Goal: Task Accomplishment & Management: Manage account settings

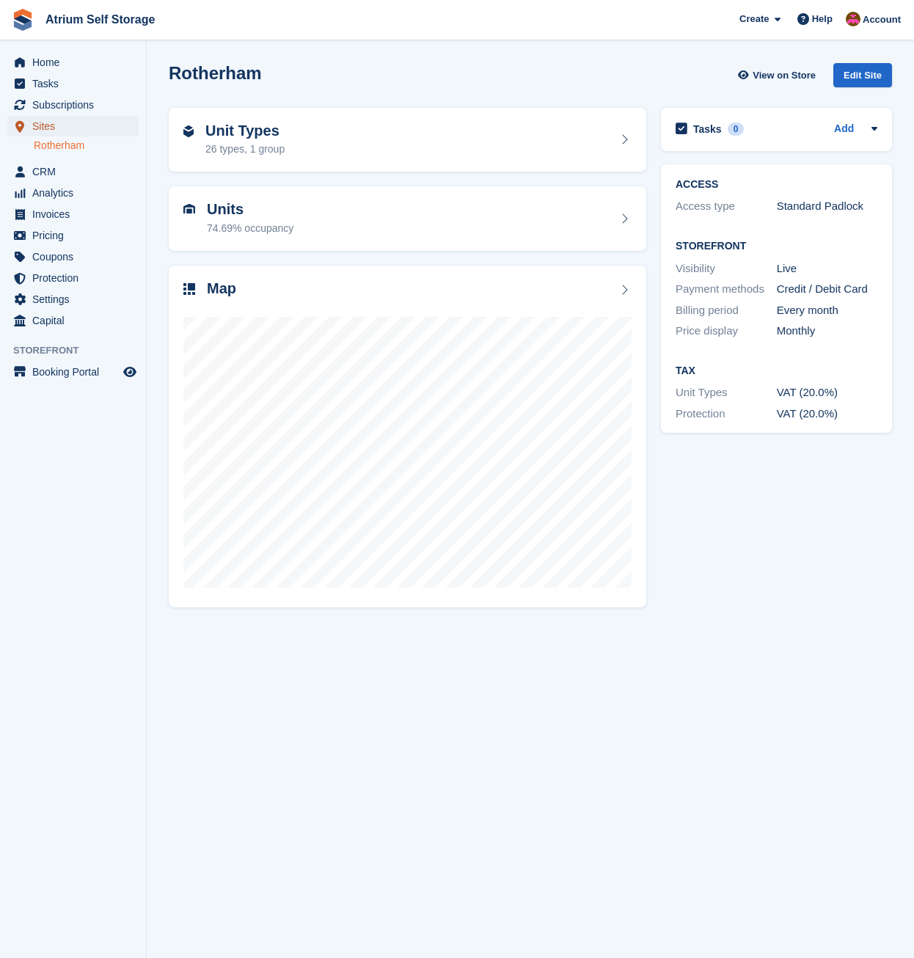
click at [45, 127] on span "Sites" at bounding box center [76, 126] width 88 height 21
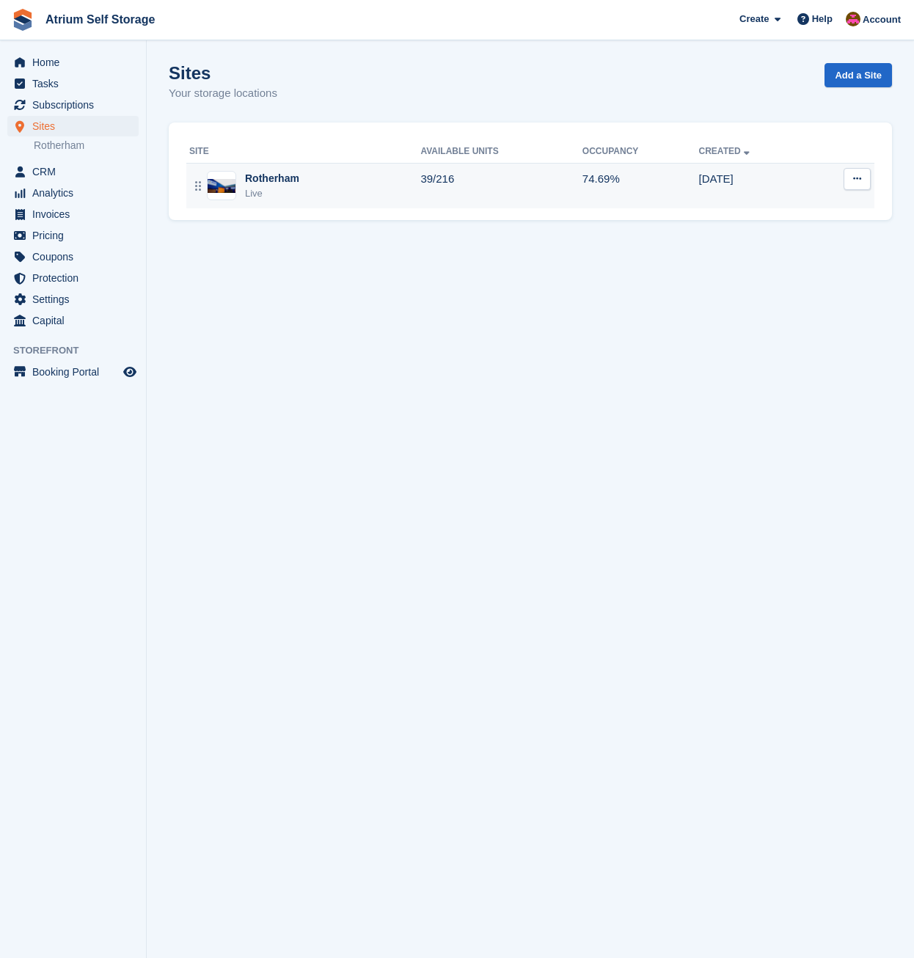
click at [219, 188] on img at bounding box center [222, 186] width 28 height 14
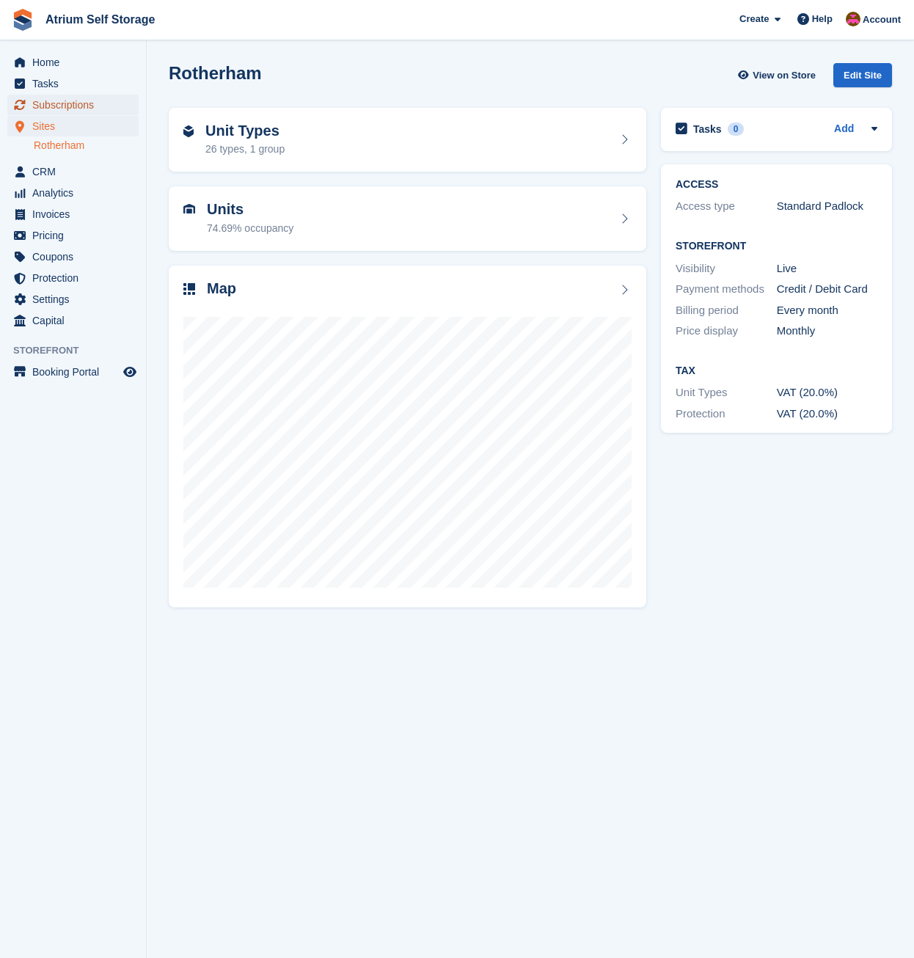
click at [63, 106] on span "Subscriptions" at bounding box center [76, 105] width 88 height 21
click at [76, 100] on span "Subscriptions" at bounding box center [76, 105] width 88 height 21
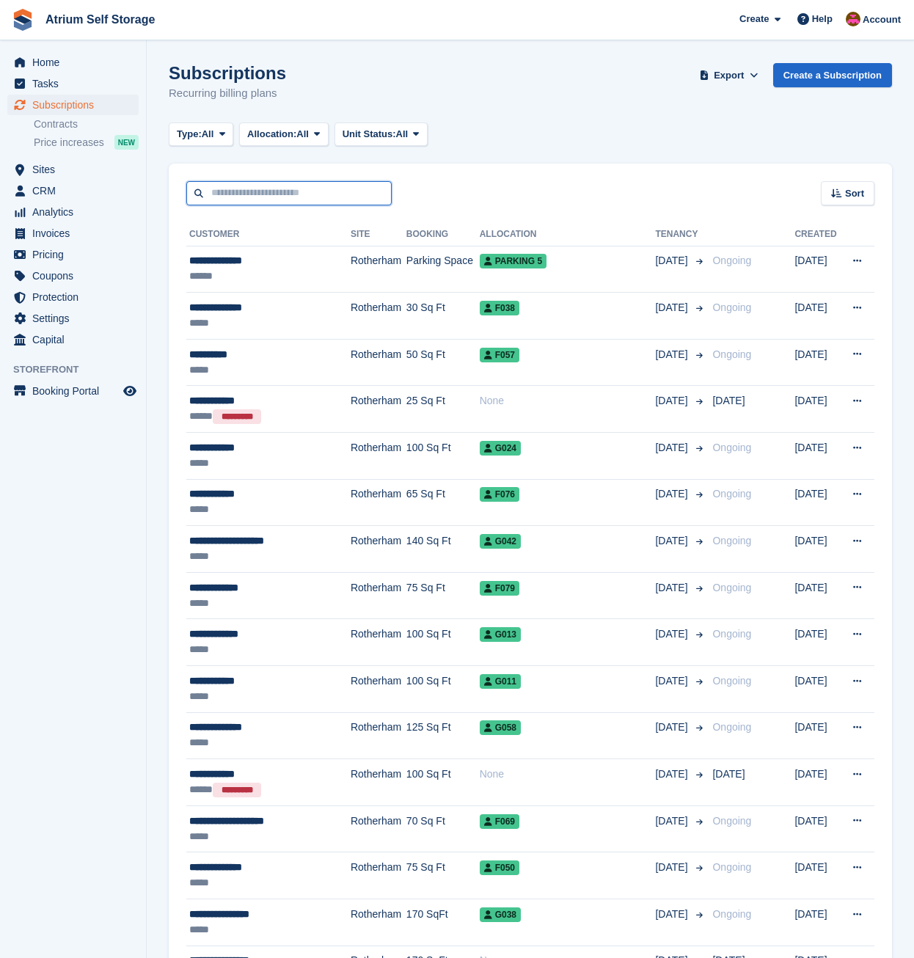
click at [230, 195] on input "text" at bounding box center [288, 193] width 205 height 24
type input "*******"
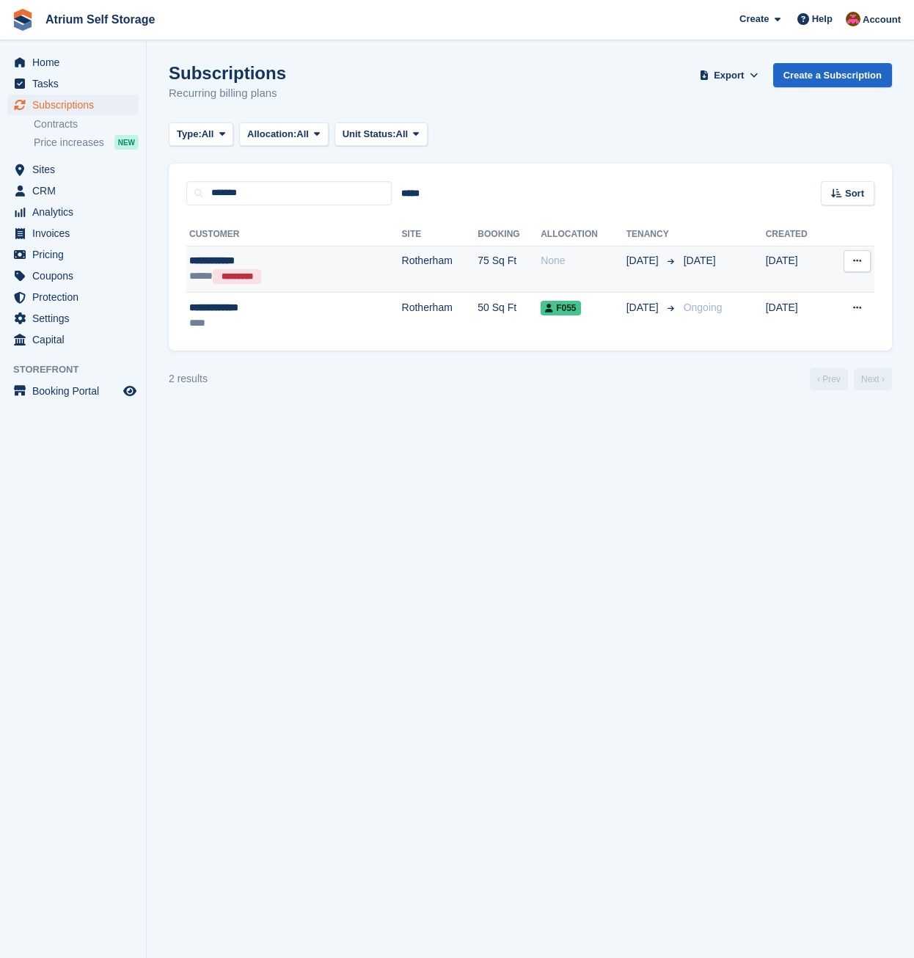
click at [232, 263] on div "**********" at bounding box center [259, 260] width 141 height 15
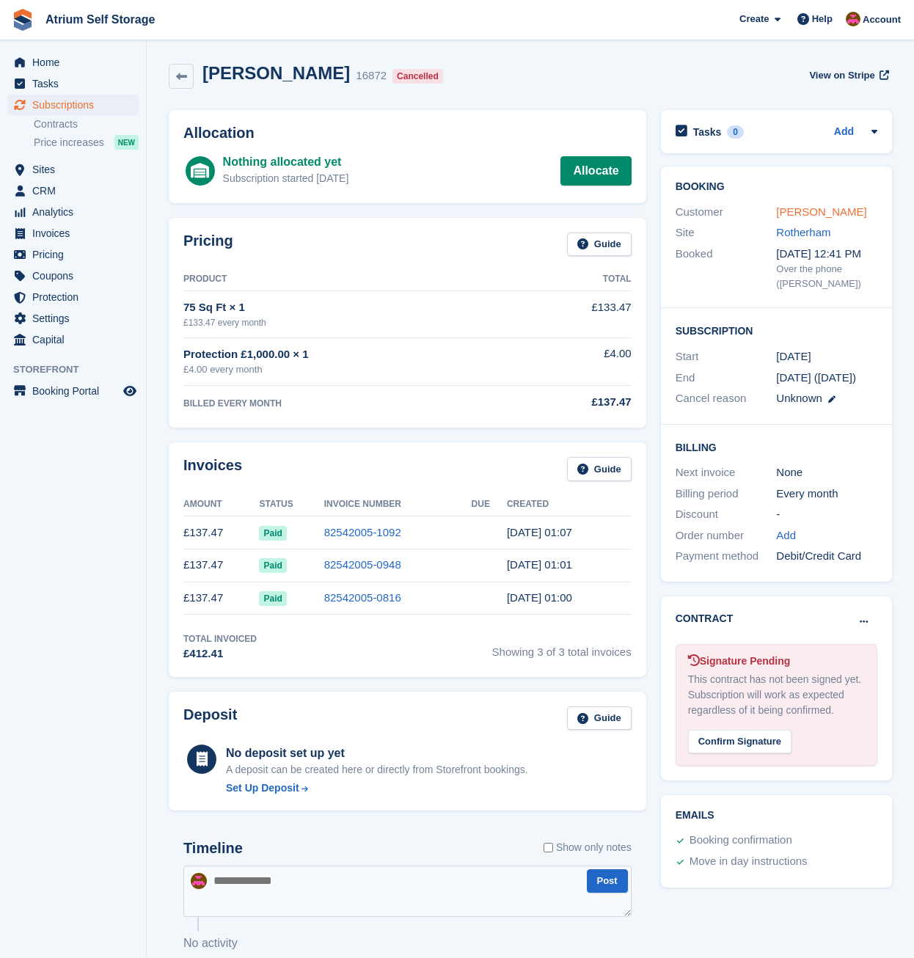
click at [800, 205] on link "Paul Kelsall" at bounding box center [821, 211] width 90 height 12
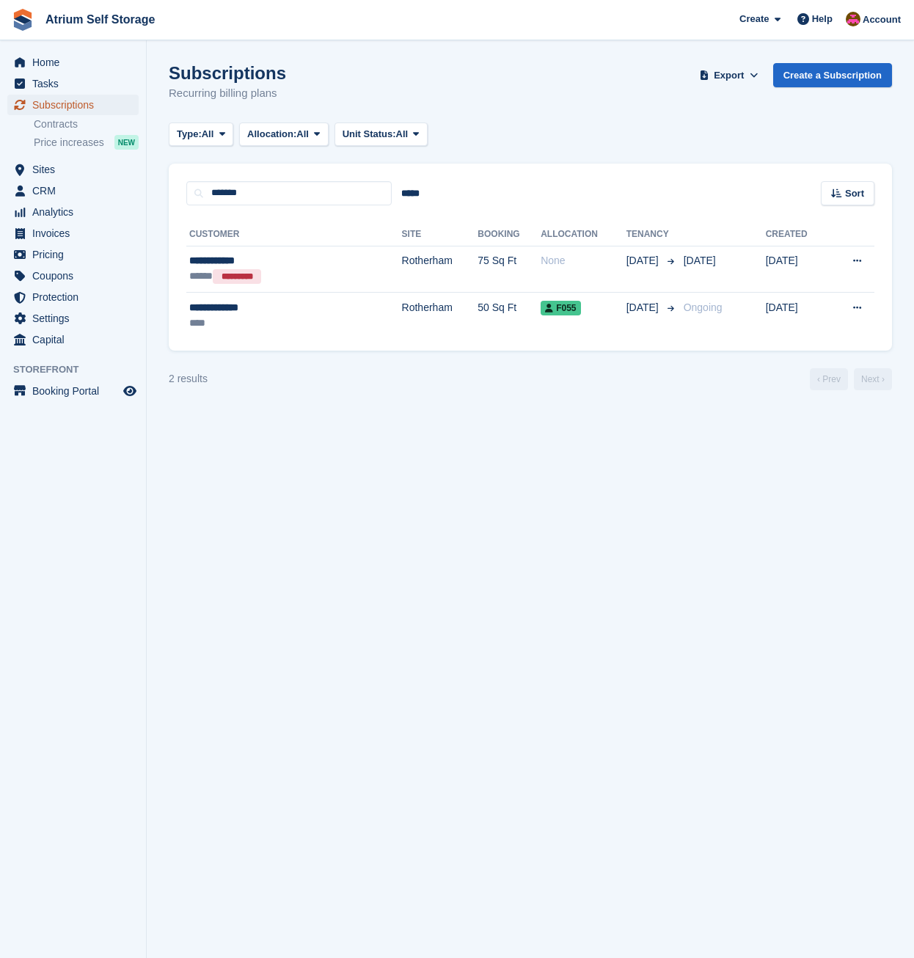
click at [34, 103] on span "Subscriptions" at bounding box center [76, 105] width 88 height 21
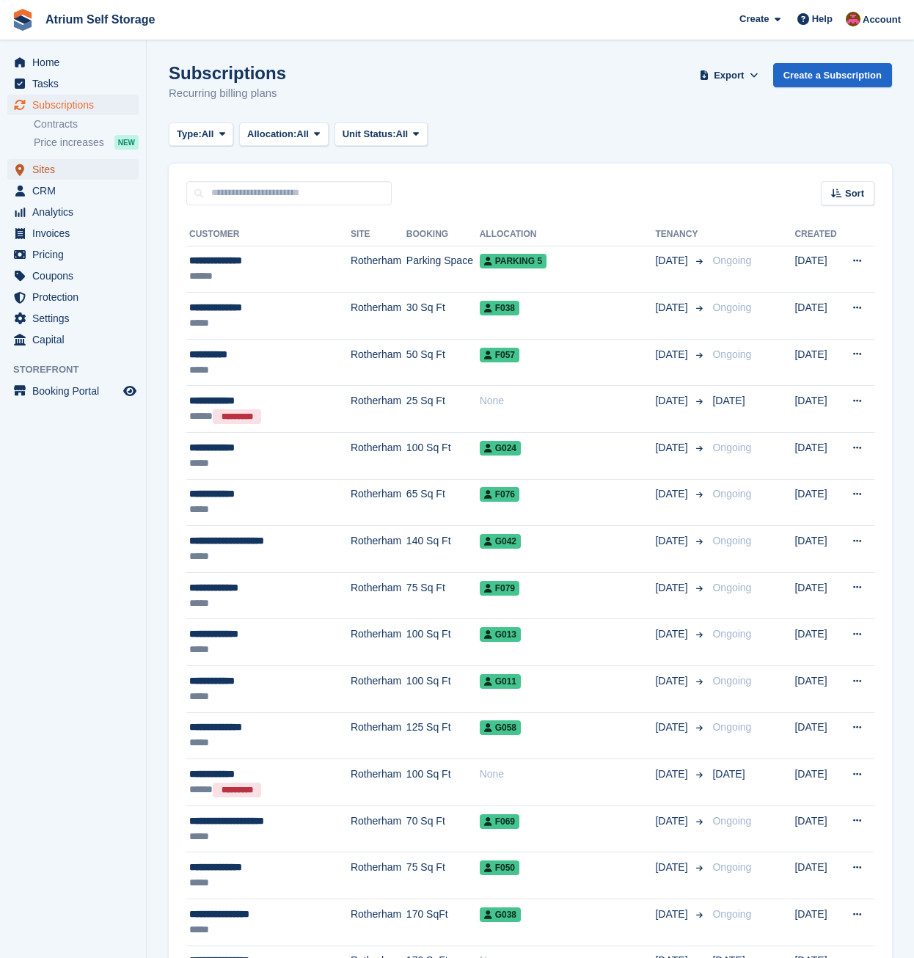
click at [43, 172] on span "Sites" at bounding box center [76, 169] width 88 height 21
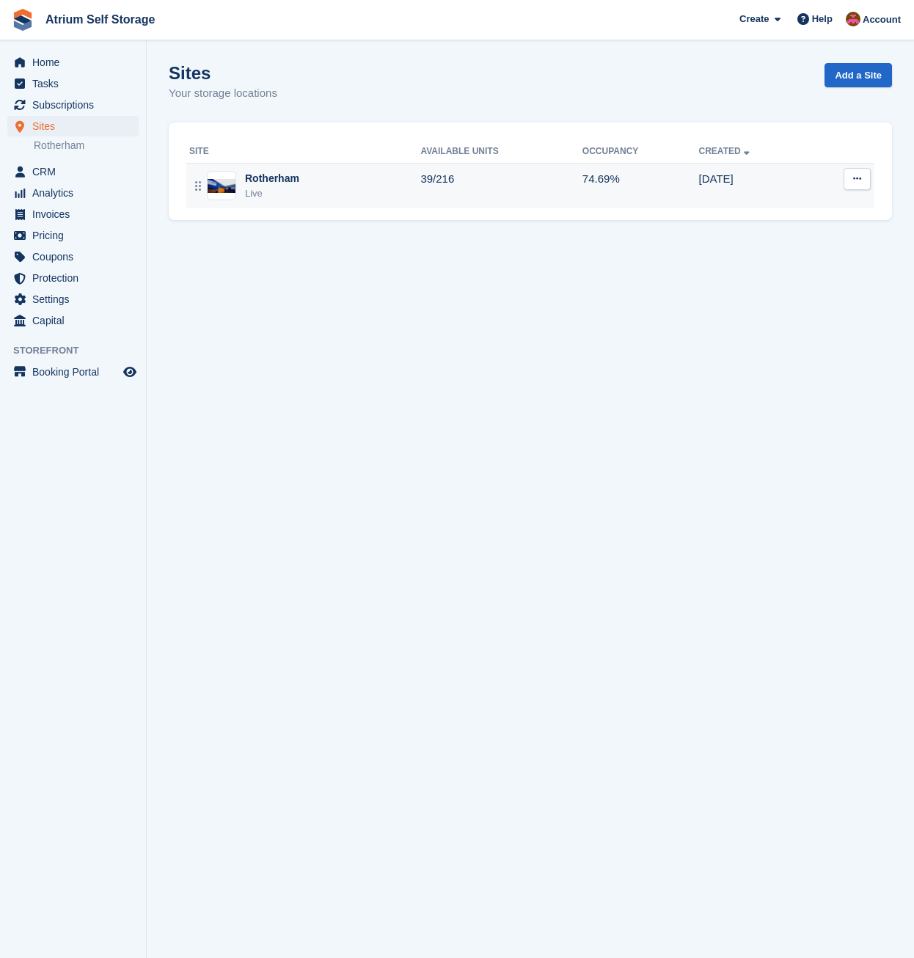
click at [224, 189] on img at bounding box center [222, 186] width 28 height 14
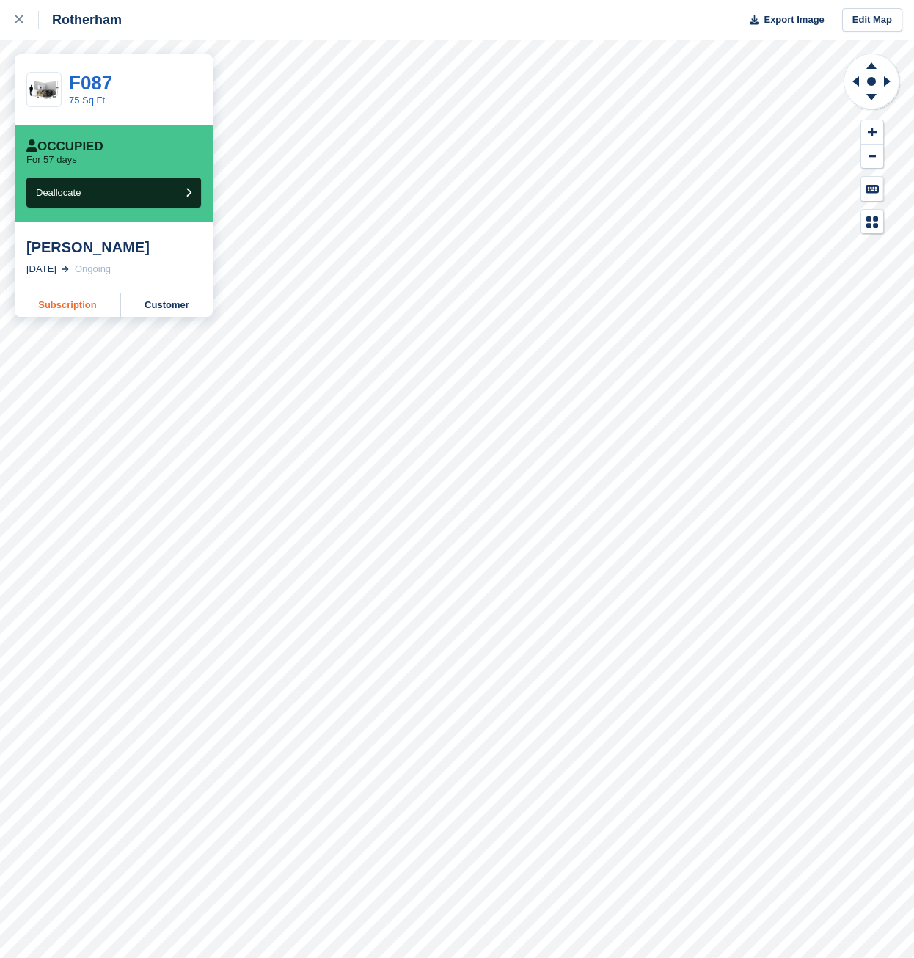
click at [62, 309] on link "Subscription" at bounding box center [68, 304] width 106 height 23
